Goal: Information Seeking & Learning: Learn about a topic

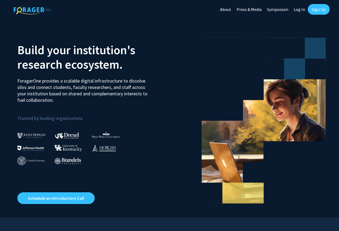
click at [314, 12] on link "Sign Up" at bounding box center [319, 9] width 22 height 11
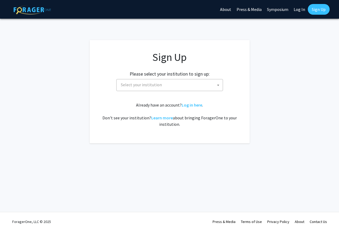
click at [200, 83] on span "Select your institution" at bounding box center [171, 84] width 104 height 11
click at [141, 84] on span "Select your institution" at bounding box center [141, 84] width 41 height 5
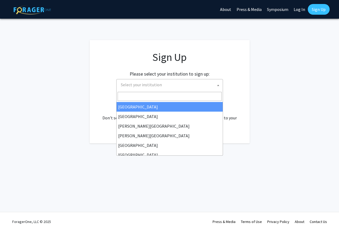
click at [140, 86] on span "Select your institution" at bounding box center [141, 84] width 41 height 5
click at [139, 94] on input "Search" at bounding box center [170, 96] width 104 height 9
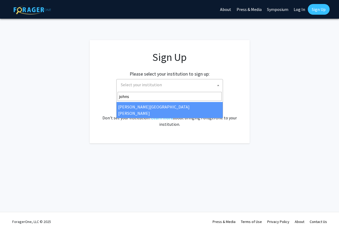
type input "johns"
select select "1"
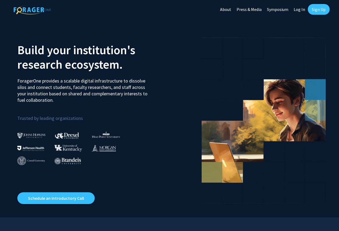
click at [313, 9] on link "Sign Up" at bounding box center [319, 9] width 22 height 11
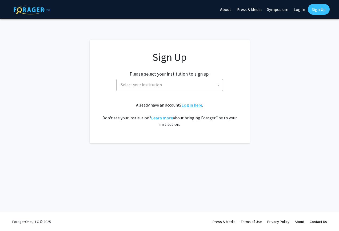
click at [189, 103] on link "Log in here" at bounding box center [192, 104] width 21 height 5
select select
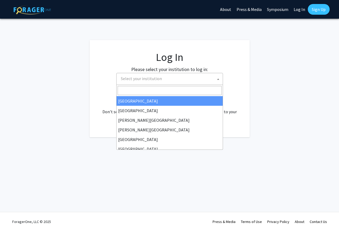
click at [179, 77] on span "Select your institution" at bounding box center [171, 78] width 104 height 11
click at [167, 92] on input "Search" at bounding box center [170, 90] width 104 height 9
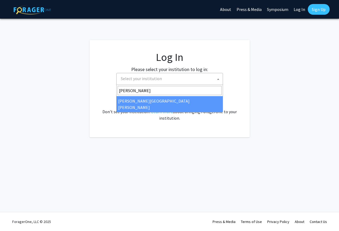
type input "johns"
click at [159, 106] on div "No account? Sign up here . Don't see your institution? Learn more about bringin…" at bounding box center [169, 109] width 139 height 26
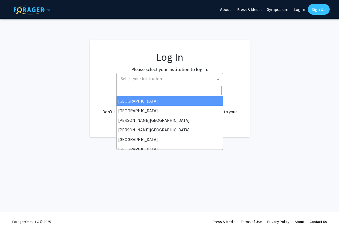
click at [166, 81] on span "Select your institution" at bounding box center [171, 78] width 104 height 11
click at [161, 92] on input "Search" at bounding box center [170, 90] width 104 height 9
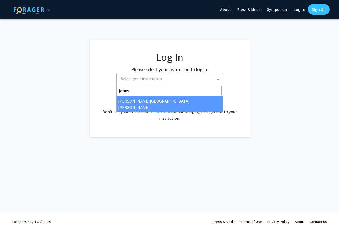
type input "johns"
select select "1"
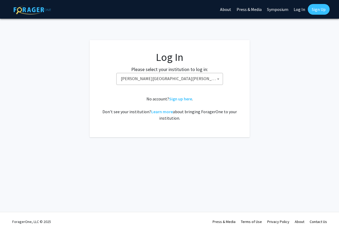
click at [323, 8] on link "Sign Up" at bounding box center [319, 9] width 22 height 11
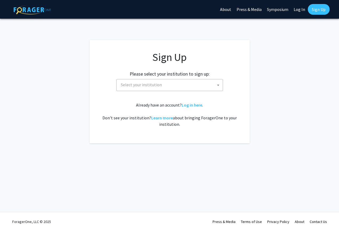
click at [190, 81] on span "Select your institution" at bounding box center [171, 84] width 104 height 11
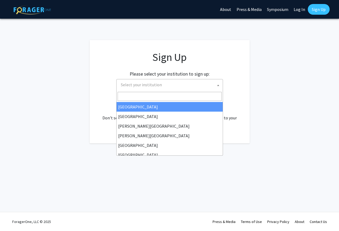
click at [177, 96] on input "Search" at bounding box center [170, 96] width 104 height 9
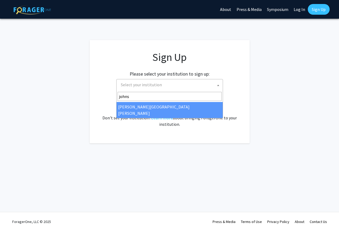
type input "johns"
select select "1"
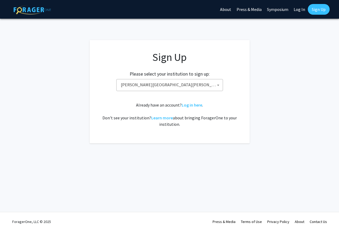
click at [301, 11] on link "Log In" at bounding box center [299, 9] width 17 height 19
select select
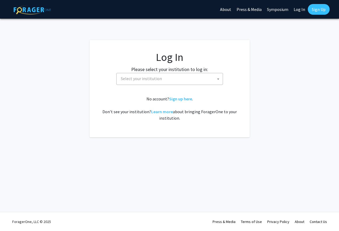
click at [161, 85] on span "Select your institution" at bounding box center [169, 79] width 107 height 12
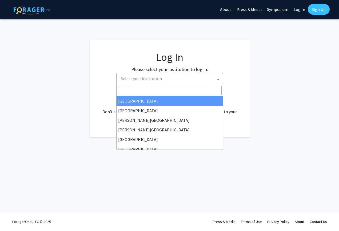
click at [158, 93] on input "Search" at bounding box center [170, 90] width 104 height 9
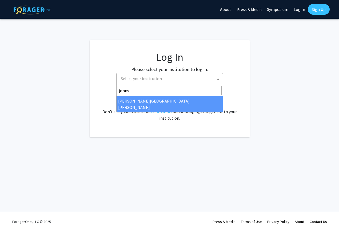
type input "johns"
select select "1"
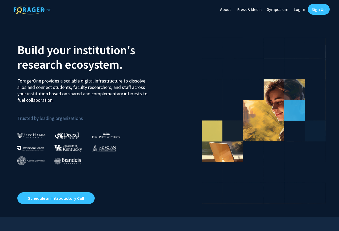
click at [299, 10] on link "Log In" at bounding box center [299, 9] width 17 height 19
select select
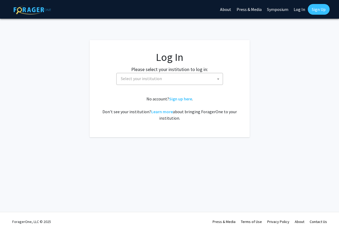
click at [150, 75] on span "Select your institution" at bounding box center [171, 78] width 104 height 11
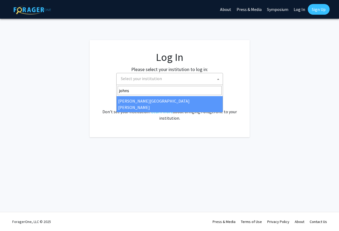
type input "johns"
select select "1"
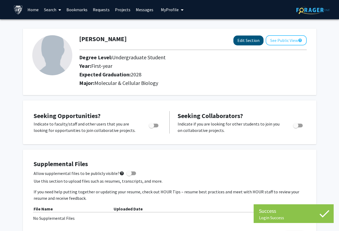
click at [250, 39] on button "Edit Section" at bounding box center [249, 40] width 30 height 10
select select "first-year"
select select "2028"
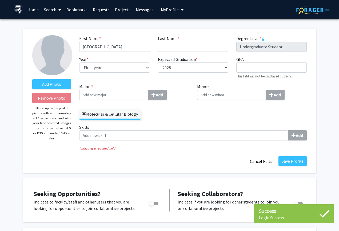
click at [83, 114] on span at bounding box center [84, 114] width 4 height 4
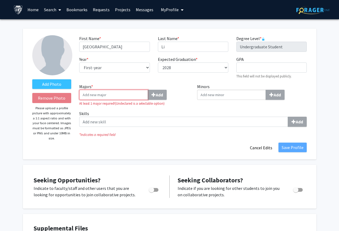
click at [123, 97] on input "Majors * Add" at bounding box center [113, 95] width 69 height 10
type input "e"
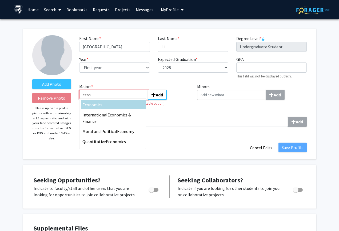
type input "econ"
click at [124, 103] on div "Econ omics" at bounding box center [113, 104] width 62 height 6
click at [124, 100] on input "econ" at bounding box center [113, 95] width 69 height 10
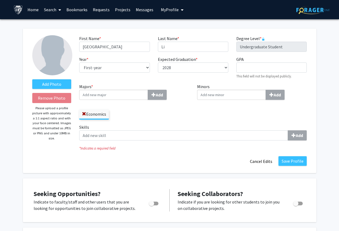
click at [129, 95] on input "Majors * Add" at bounding box center [113, 95] width 69 height 10
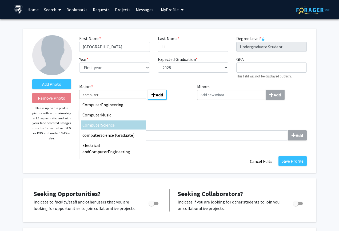
type input "computer"
click at [125, 128] on div "Computer Science" at bounding box center [113, 125] width 62 height 6
click at [125, 100] on input "computer" at bounding box center [113, 95] width 69 height 10
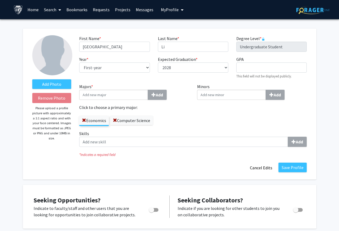
drag, startPoint x: 144, startPoint y: 121, endPoint x: 163, endPoint y: 124, distance: 18.6
click at [162, 124] on div "Economics Computer Science" at bounding box center [134, 117] width 110 height 15
click at [163, 124] on div "Economics Computer Science" at bounding box center [134, 117] width 110 height 15
click at [125, 123] on label "Computer Science" at bounding box center [131, 120] width 43 height 9
click at [0, 0] on input "Computer Science" at bounding box center [0, 0] width 0 height 0
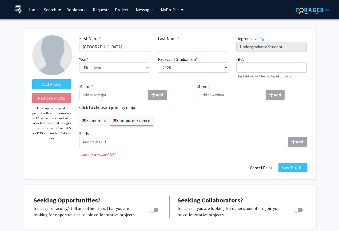
click at [98, 124] on label "Economics" at bounding box center [94, 120] width 30 height 9
click at [0, 0] on input "Economics" at bounding box center [0, 0] width 0 height 0
click at [136, 122] on label "Computer Science" at bounding box center [131, 120] width 43 height 9
click at [0, 0] on input "Computer Science" at bounding box center [0, 0] width 0 height 0
click at [55, 84] on label "Add Photo" at bounding box center [51, 84] width 39 height 10
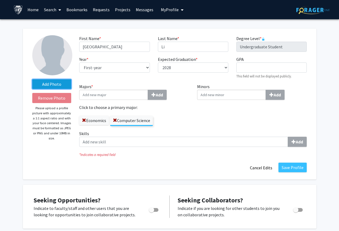
click at [0, 0] on input "Add Photo" at bounding box center [0, 0] width 0 height 0
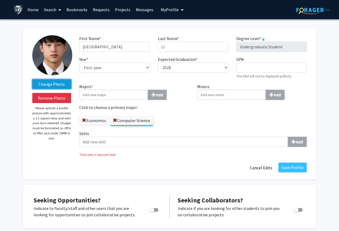
click at [60, 86] on label "Change Photo" at bounding box center [51, 84] width 39 height 10
click at [0, 0] on input "Change Photo" at bounding box center [0, 0] width 0 height 0
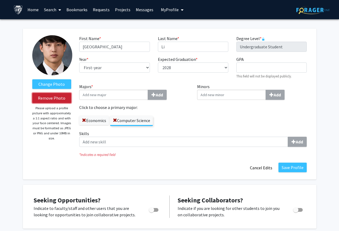
click at [62, 96] on button "Remove Photo" at bounding box center [51, 98] width 39 height 10
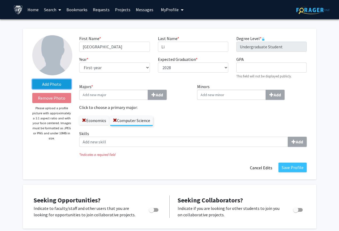
click at [52, 85] on label "Add Photo" at bounding box center [51, 84] width 39 height 10
click at [0, 0] on input "Add Photo" at bounding box center [0, 0] width 0 height 0
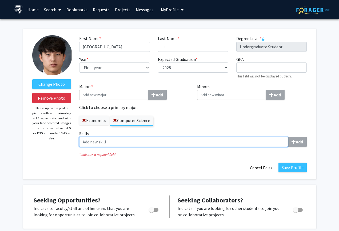
click at [198, 145] on input "Skills Add" at bounding box center [183, 142] width 209 height 10
type input "python"
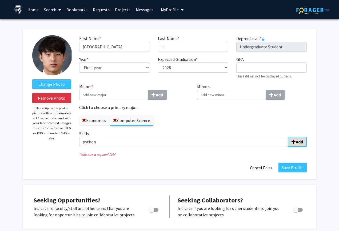
click at [295, 142] on span "submit" at bounding box center [294, 142] width 4 height 4
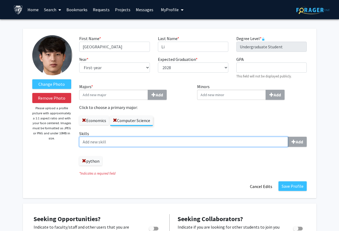
click at [183, 144] on input "Skills Add" at bounding box center [183, 142] width 209 height 10
type input "sql"
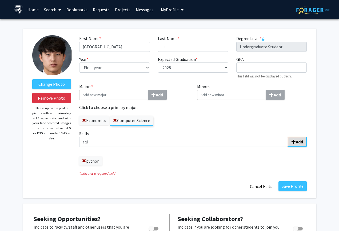
click at [304, 144] on button "Add" at bounding box center [297, 142] width 19 height 10
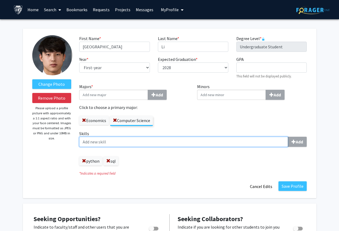
click at [198, 145] on input "Skills Add" at bounding box center [183, 142] width 209 height 10
type input "java"
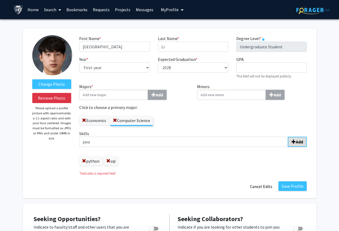
click at [291, 147] on button "Add" at bounding box center [297, 142] width 19 height 10
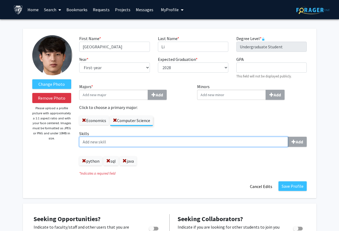
click at [187, 145] on input "Skills Add" at bounding box center [183, 142] width 209 height 10
type input "tableau"
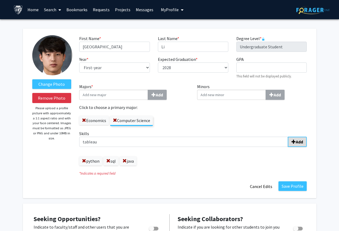
click at [300, 147] on button "Add" at bounding box center [297, 142] width 19 height 10
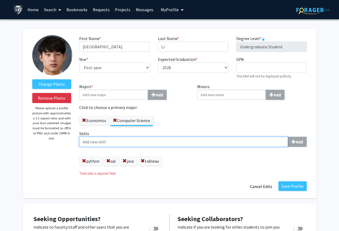
click at [228, 141] on input "Skills Add" at bounding box center [183, 142] width 209 height 10
type input "g"
type input "sigma"
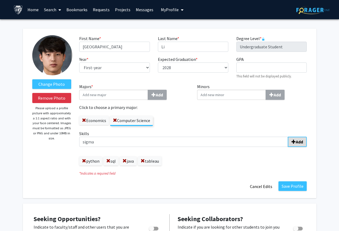
drag, startPoint x: 273, startPoint y: 147, endPoint x: 293, endPoint y: 144, distance: 19.7
click at [293, 144] on span "submit" at bounding box center [294, 142] width 4 height 4
click at [170, 163] on span at bounding box center [168, 161] width 4 height 4
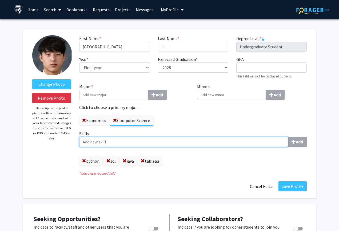
click at [156, 144] on input "Skills Add" at bounding box center [183, 142] width 209 height 10
type input "figma"
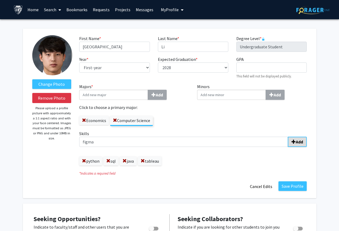
click at [301, 147] on button "Add" at bounding box center [297, 142] width 19 height 10
click at [298, 186] on button "Save Profile" at bounding box center [293, 186] width 28 height 10
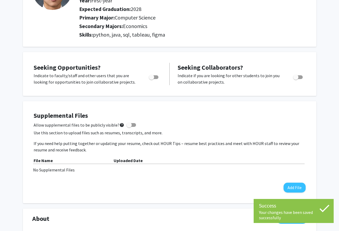
scroll to position [68, 0]
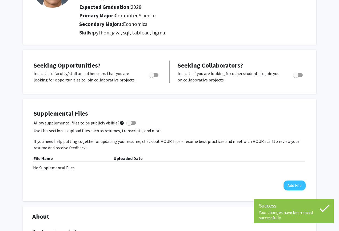
click at [156, 74] on span "Toggle" at bounding box center [154, 75] width 10 height 4
click at [152, 77] on input "Are you actively seeking opportunities?" at bounding box center [151, 77] width 0 height 0
checkbox input "true"
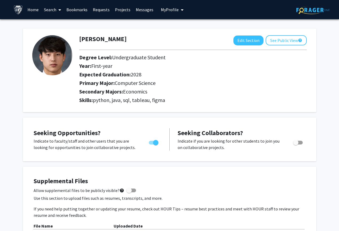
scroll to position [0, 0]
click at [48, 12] on link "Search" at bounding box center [52, 9] width 22 height 19
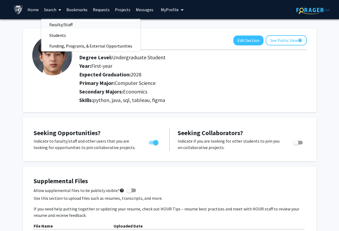
click at [63, 26] on span "Faculty/Staff" at bounding box center [60, 24] width 39 height 11
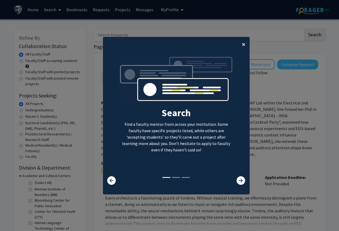
click at [243, 43] on span "×" at bounding box center [243, 44] width 3 height 8
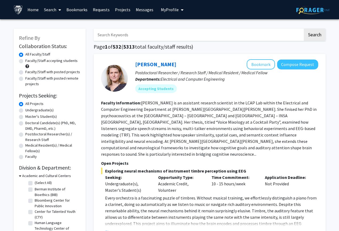
click at [181, 38] on input "Search Keywords" at bounding box center [199, 35] width 210 height 12
drag, startPoint x: 108, startPoint y: 52, endPoint x: 312, endPoint y: 35, distance: 204.6
click at [312, 35] on button "Search" at bounding box center [315, 35] width 22 height 12
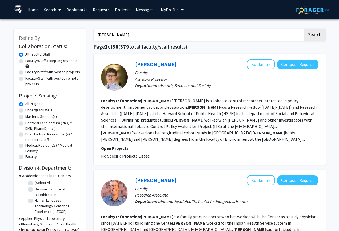
click at [216, 34] on input "[PERSON_NAME]" at bounding box center [199, 35] width 210 height 12
type input "d"
click at [35, 112] on label "Undergraduate(s)" at bounding box center [39, 110] width 28 height 6
click at [29, 111] on input "Undergraduate(s)" at bounding box center [26, 108] width 3 height 3
radio input "true"
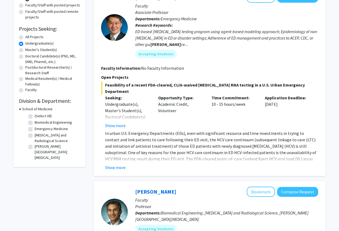
scroll to position [70, 0]
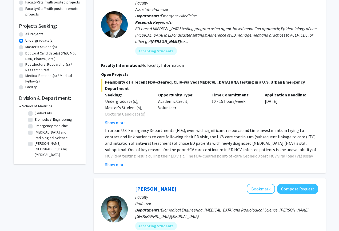
click at [29, 108] on h3 "School of Medicine" at bounding box center [37, 106] width 30 height 6
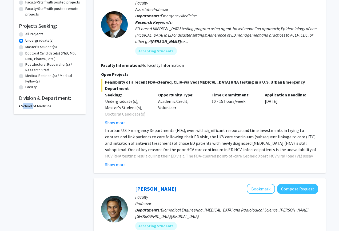
click at [29, 108] on h3 "School of Medicine" at bounding box center [36, 106] width 30 height 6
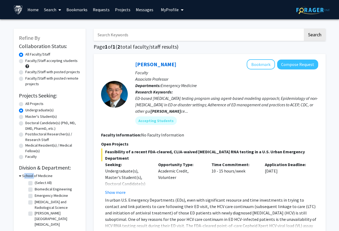
scroll to position [0, 0]
click at [135, 34] on input "Search Keywords" at bounding box center [199, 35] width 210 height 12
type input "computer science"
click at [314, 35] on button "Search" at bounding box center [315, 35] width 22 height 12
radio input "true"
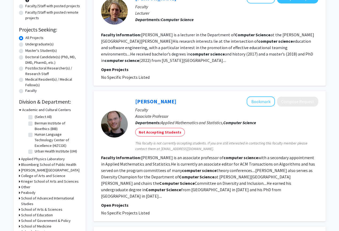
scroll to position [66, 0]
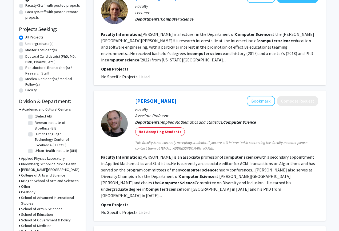
click at [51, 110] on h3 "Academic and Cultural Centers" at bounding box center [46, 109] width 49 height 6
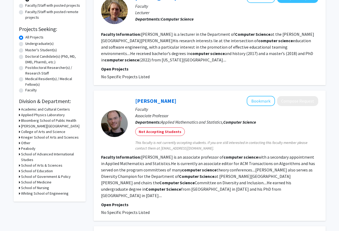
click at [58, 117] on h3 "Applied Physics Laboratory" at bounding box center [43, 115] width 44 height 6
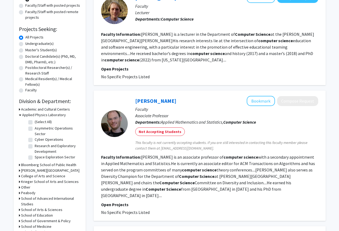
click at [35, 140] on label "Cyber Operations" at bounding box center [49, 140] width 29 height 6
click at [35, 140] on input "Cyber Operations" at bounding box center [36, 138] width 3 height 3
checkbox input "true"
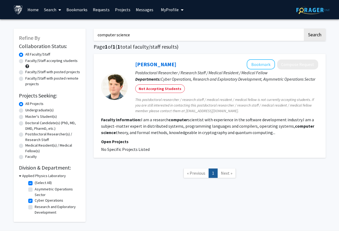
drag, startPoint x: 189, startPoint y: 35, endPoint x: 78, endPoint y: 28, distance: 111.0
click at [78, 28] on div "Refine By Collaboration Status: Collaboration Status All Faculty/Staff Collabor…" at bounding box center [170, 122] width 320 height 199
click at [38, 177] on h3 "Applied Physics Laboratory" at bounding box center [44, 176] width 44 height 6
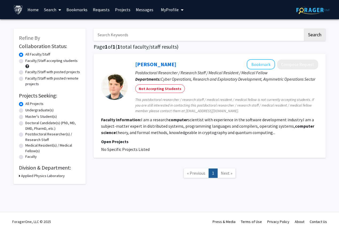
click at [41, 177] on h3 "Applied Physics Laboratory" at bounding box center [43, 176] width 44 height 6
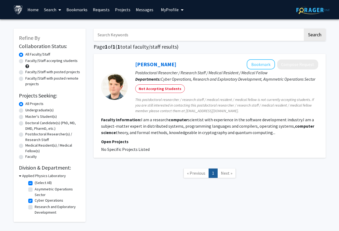
click at [27, 184] on fg-checkbox-list "(Select All) (Select All) Asymmetric Operations Sector Asymmetric Operations Se…" at bounding box center [53, 198] width 53 height 38
click at [35, 184] on label "(Select All)" at bounding box center [43, 183] width 17 height 6
click at [35, 183] on input "(Select All)" at bounding box center [36, 181] width 3 height 3
checkbox input "false"
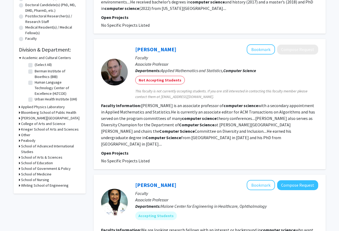
scroll to position [119, 0]
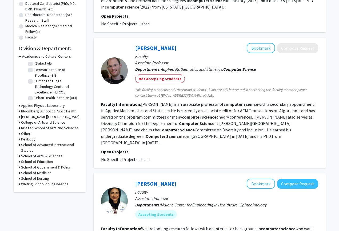
click at [52, 105] on h3 "Applied Physics Laboratory" at bounding box center [43, 106] width 44 height 6
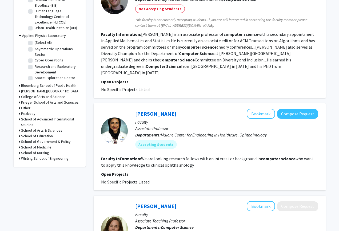
scroll to position [195, 0]
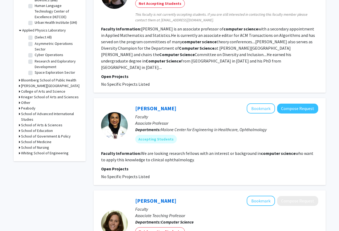
click at [46, 154] on h3 "Whiting School of Engineering" at bounding box center [45, 153] width 48 height 6
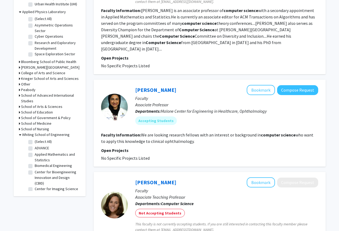
scroll to position [213, 0]
click at [42, 135] on h3 "Whiting School of Engineering" at bounding box center [46, 135] width 48 height 6
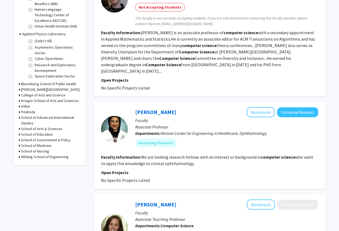
scroll to position [188, 0]
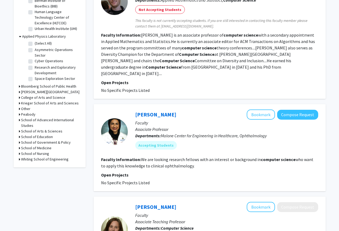
click at [42, 92] on h3 "[PERSON_NAME][GEOGRAPHIC_DATA]" at bounding box center [50, 92] width 58 height 6
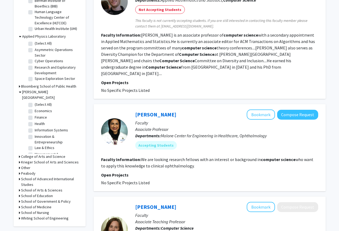
click at [35, 108] on label "Economics" at bounding box center [43, 111] width 17 height 6
click at [35, 108] on input "Economics" at bounding box center [36, 109] width 3 height 3
checkbox input "true"
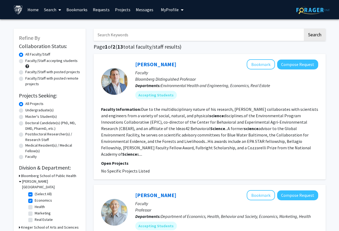
click at [149, 39] on input "Search Keywords" at bounding box center [199, 35] width 210 height 12
type input "computer"
click at [314, 35] on button "Search" at bounding box center [315, 35] width 22 height 12
checkbox input "false"
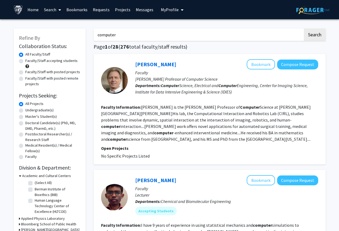
type input "computer science"
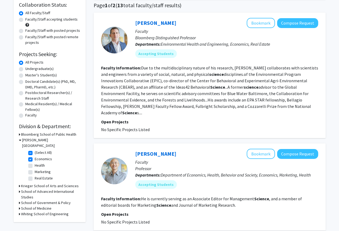
scroll to position [40, 0]
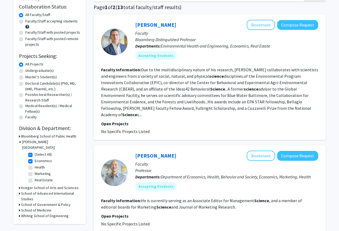
click at [32, 152] on fg-checkbox "(Select All) (Select All)" at bounding box center [53, 155] width 51 height 6
click at [35, 152] on label "(Select All)" at bounding box center [43, 155] width 17 height 6
click at [35, 152] on input "(Select All)" at bounding box center [36, 153] width 3 height 3
checkbox input "false"
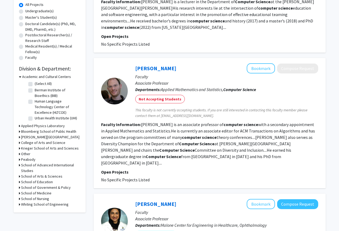
scroll to position [103, 0]
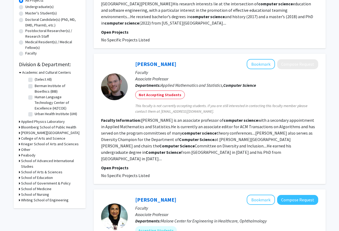
click at [50, 124] on h3 "Applied Physics Laboratory" at bounding box center [43, 122] width 44 height 6
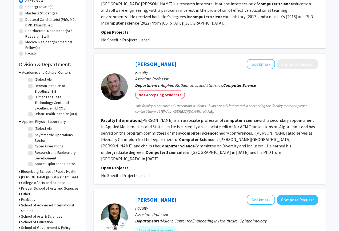
click at [35, 147] on label "Cyber Operations" at bounding box center [49, 146] width 29 height 6
click at [35, 147] on input "Cyber Operations" at bounding box center [36, 144] width 3 height 3
checkbox input "true"
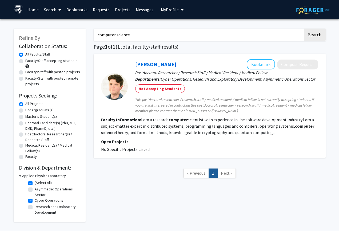
click at [35, 207] on label "Research and Exploratory Development" at bounding box center [57, 209] width 44 height 11
click at [35, 207] on input "Research and Exploratory Development" at bounding box center [36, 205] width 3 height 3
checkbox input "true"
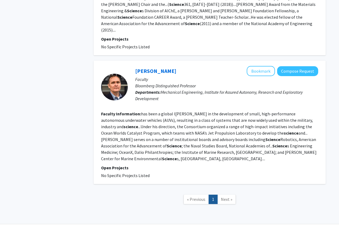
scroll to position [323, 0]
click at [225, 195] on link "Next »" at bounding box center [227, 199] width 18 height 9
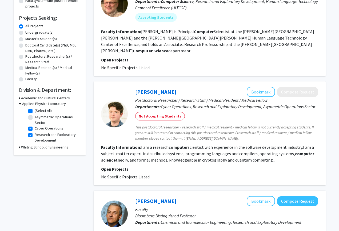
scroll to position [79, 0]
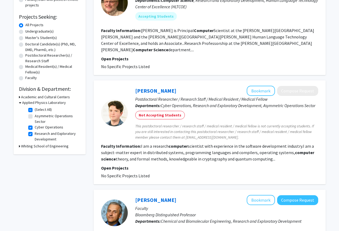
click at [45, 99] on h3 "Academic and Cultural Centers" at bounding box center [45, 97] width 49 height 6
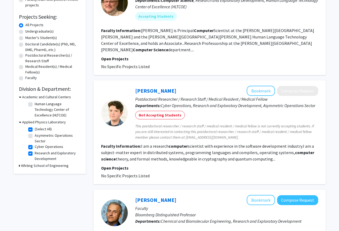
click at [47, 100] on h3 "Academic and Cultural Centers" at bounding box center [46, 97] width 49 height 6
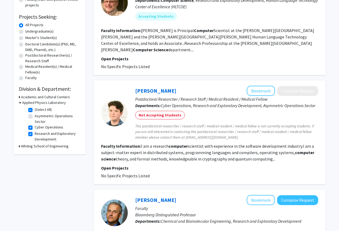
click at [35, 119] on label "Asymmetric Operations Sector" at bounding box center [57, 118] width 44 height 11
click at [35, 117] on input "Asymmetric Operations Sector" at bounding box center [36, 114] width 3 height 3
checkbox input "true"
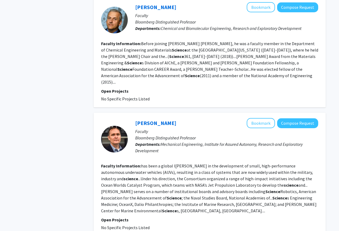
scroll to position [272, 0]
